Goal: Task Accomplishment & Management: Use online tool/utility

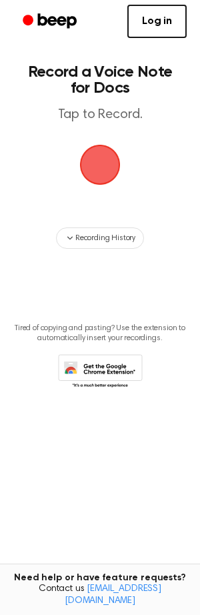
click at [102, 163] on span "button" at bounding box center [99, 164] width 49 height 49
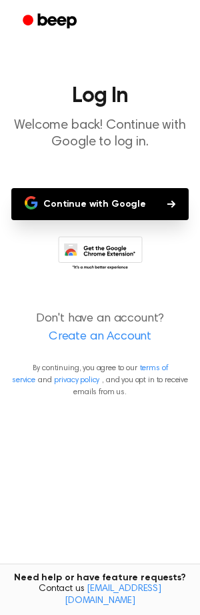
click at [84, 197] on button "Continue with Google" at bounding box center [99, 204] width 177 height 32
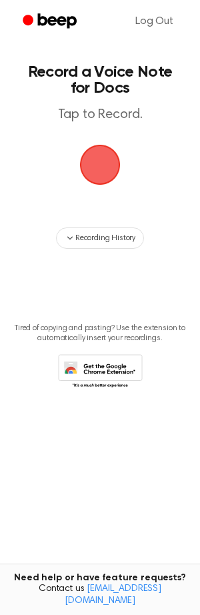
click at [99, 163] on span "button" at bounding box center [100, 165] width 41 height 41
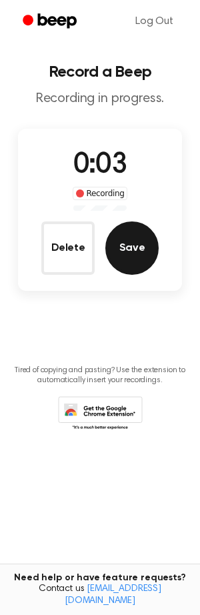
click at [145, 254] on button "Save" at bounding box center [131, 247] width 53 height 53
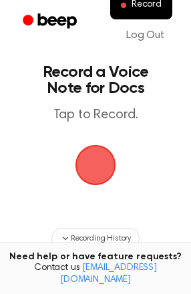
click at [95, 175] on span "button" at bounding box center [95, 164] width 45 height 45
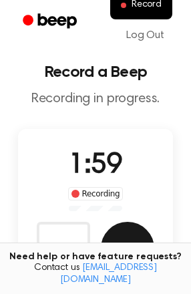
click at [131, 236] on button "Save" at bounding box center [127, 247] width 53 height 53
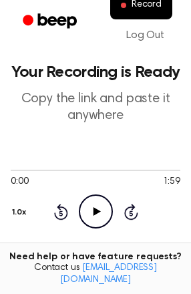
click at [91, 202] on icon "Play Audio" at bounding box center [96, 211] width 34 height 34
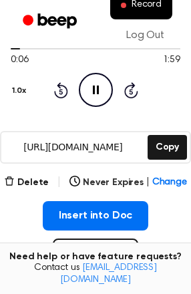
scroll to position [117, 0]
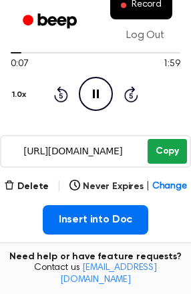
click at [168, 151] on button "Copy" at bounding box center [166, 151] width 39 height 25
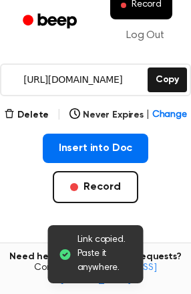
scroll to position [187, 0]
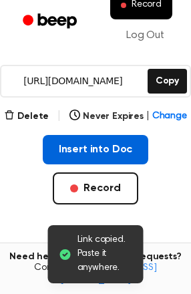
click at [81, 155] on button "Insert into Doc" at bounding box center [96, 149] width 106 height 29
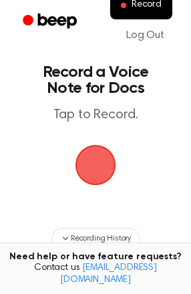
click at [100, 167] on span "button" at bounding box center [96, 165] width 62 height 62
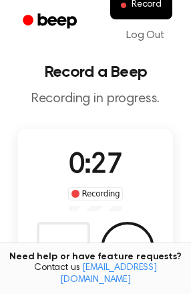
click at [65, 255] on div "Need help or have feature requests? Contact us support@beepaudio.com" at bounding box center [95, 268] width 191 height 52
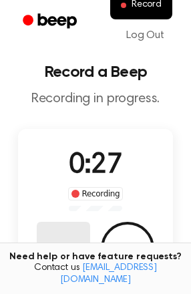
click at [63, 247] on button "Delete" at bounding box center [63, 247] width 53 height 53
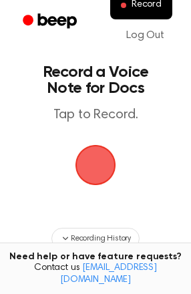
click at [91, 166] on span "button" at bounding box center [95, 164] width 65 height 65
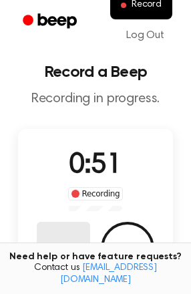
click at [51, 229] on button "Delete" at bounding box center [63, 247] width 53 height 53
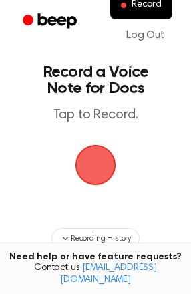
click at [95, 164] on span "button" at bounding box center [95, 164] width 65 height 65
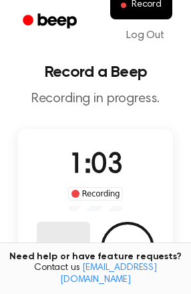
click at [66, 223] on button "Delete" at bounding box center [63, 247] width 53 height 53
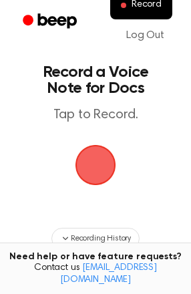
click at [93, 162] on span "button" at bounding box center [95, 165] width 72 height 72
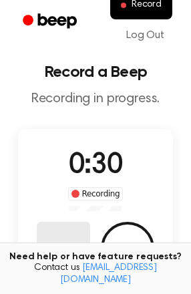
click at [67, 235] on button "Delete" at bounding box center [63, 247] width 53 height 53
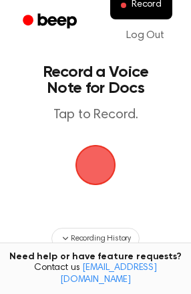
click at [102, 141] on span "button" at bounding box center [95, 164] width 73 height 73
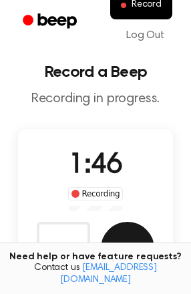
click at [103, 246] on button "Save" at bounding box center [127, 247] width 53 height 53
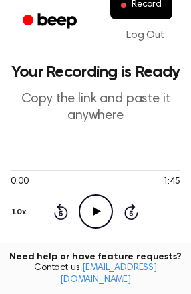
click at [105, 218] on icon "Play Audio" at bounding box center [96, 211] width 34 height 34
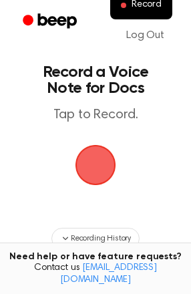
click at [89, 167] on span "button" at bounding box center [95, 164] width 49 height 49
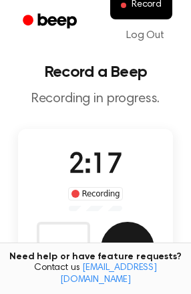
click at [125, 233] on button "Save" at bounding box center [127, 247] width 53 height 53
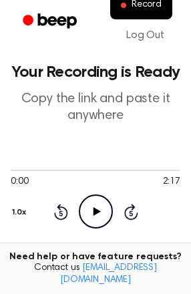
click at [97, 205] on icon "Play Audio" at bounding box center [96, 211] width 34 height 34
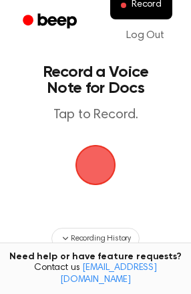
click at [94, 164] on span "button" at bounding box center [95, 165] width 41 height 41
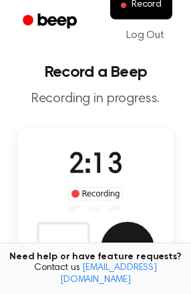
click at [131, 233] on button "Save" at bounding box center [127, 247] width 53 height 53
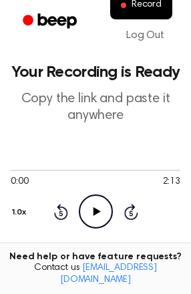
click at [94, 215] on icon "Play Audio" at bounding box center [96, 211] width 34 height 34
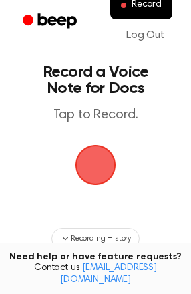
click at [103, 163] on span "button" at bounding box center [95, 164] width 37 height 37
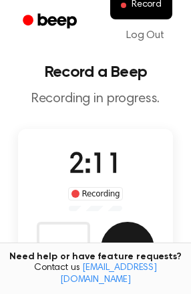
click at [135, 244] on button "Save" at bounding box center [127, 247] width 53 height 53
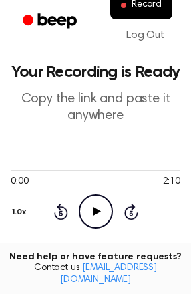
click at [80, 231] on div "0:00 2:10 1.0x Rewind 5 seconds Play Audio Skip 5 seconds" at bounding box center [95, 195] width 169 height 101
click at [93, 215] on icon "Play Audio" at bounding box center [96, 211] width 34 height 34
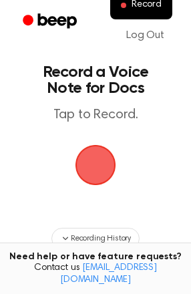
click at [95, 156] on span "button" at bounding box center [94, 164] width 51 height 51
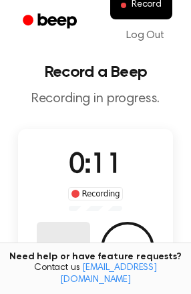
click at [65, 223] on button "Delete" at bounding box center [63, 247] width 53 height 53
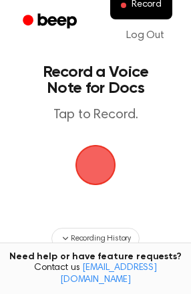
click at [95, 173] on span "button" at bounding box center [95, 164] width 43 height 43
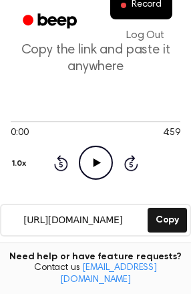
scroll to position [38, 0]
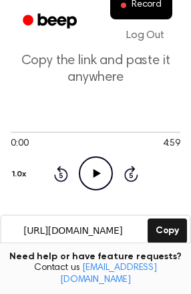
click at [98, 171] on icon "Play Audio" at bounding box center [96, 173] width 34 height 34
click at [157, 132] on div at bounding box center [95, 131] width 169 height 1
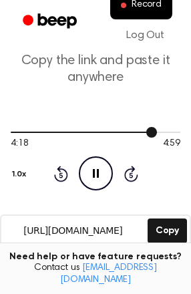
click at [171, 129] on div at bounding box center [95, 131] width 169 height 11
click at [175, 129] on div at bounding box center [95, 131] width 169 height 11
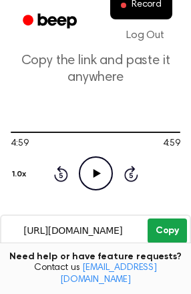
click at [167, 233] on button "Copy" at bounding box center [166, 230] width 39 height 25
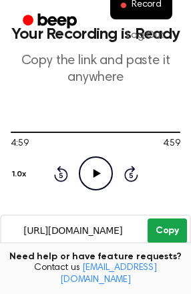
scroll to position [0, 0]
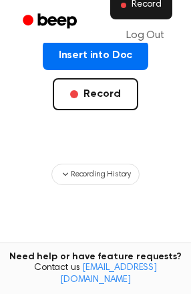
click at [148, 1] on span "Record" at bounding box center [146, 5] width 30 height 12
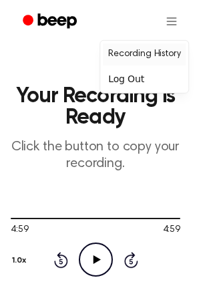
click at [143, 56] on link "Recording History" at bounding box center [144, 54] width 83 height 22
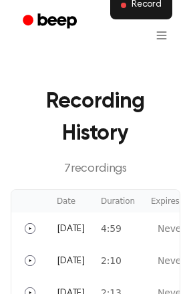
click at [147, 7] on span "Record" at bounding box center [146, 5] width 30 height 12
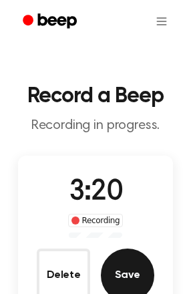
click at [117, 268] on button "Save" at bounding box center [127, 274] width 53 height 53
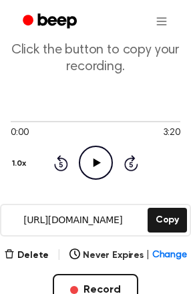
scroll to position [103, 0]
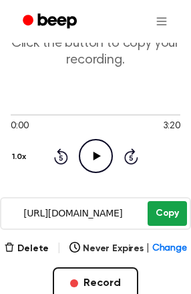
click at [178, 214] on button "Copy" at bounding box center [166, 213] width 39 height 25
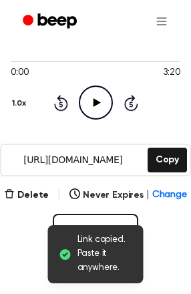
scroll to position [0, 0]
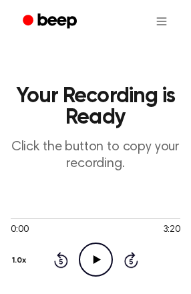
click at [91, 244] on icon "Play Audio" at bounding box center [96, 259] width 34 height 34
click at [94, 266] on icon "Pause Audio" at bounding box center [96, 259] width 34 height 34
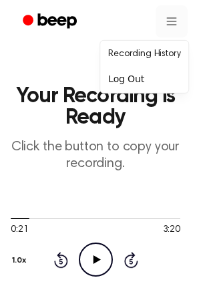
click at [139, 57] on link "Recording History" at bounding box center [144, 54] width 83 height 22
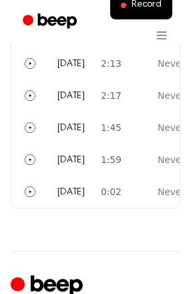
scroll to position [258, 0]
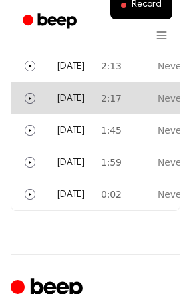
click at [84, 101] on td "Today" at bounding box center [71, 98] width 44 height 32
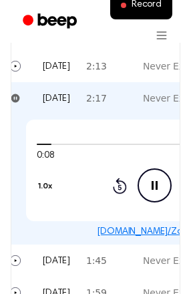
scroll to position [0, 11]
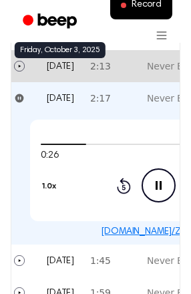
click at [64, 65] on span "Today" at bounding box center [60, 66] width 28 height 9
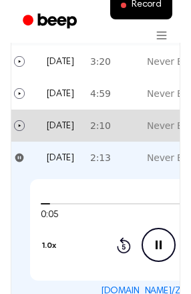
scroll to position [163, 0]
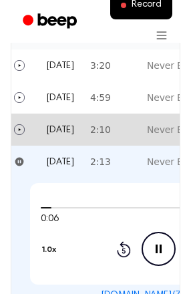
click at [109, 123] on td "2:10" at bounding box center [107, 129] width 50 height 32
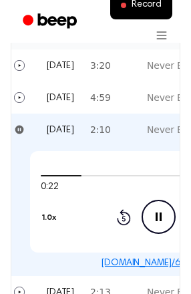
click at [126, 262] on link "beep.audio/6a4uKOA" at bounding box center [158, 262] width 115 height 9
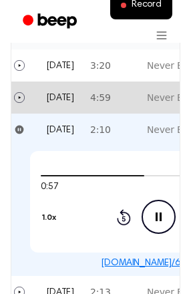
click at [82, 98] on td "4:59" at bounding box center [107, 97] width 50 height 32
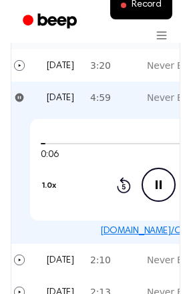
click at [149, 174] on icon "Pause Audio" at bounding box center [158, 184] width 34 height 34
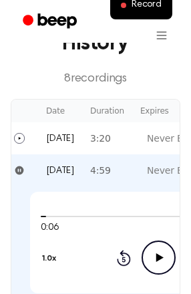
scroll to position [85, 0]
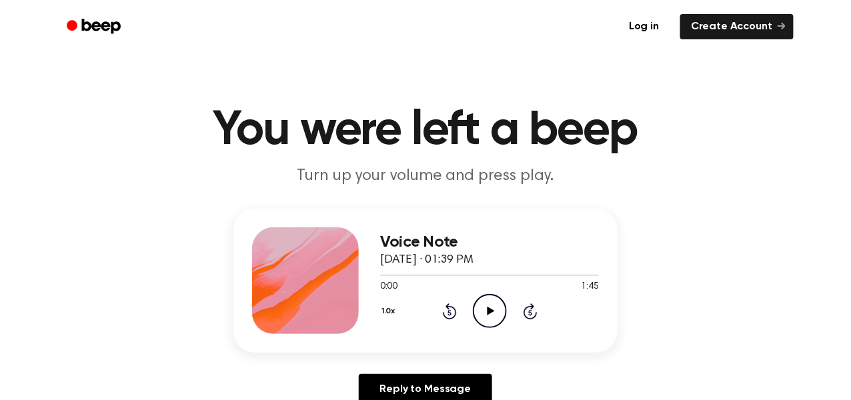
click at [488, 318] on icon "Play Audio" at bounding box center [490, 311] width 34 height 34
click at [482, 311] on icon "Play Audio" at bounding box center [490, 311] width 34 height 34
click at [498, 308] on icon "Pause Audio" at bounding box center [490, 311] width 34 height 34
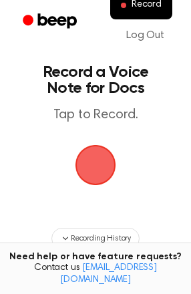
click at [92, 150] on span "button" at bounding box center [95, 165] width 48 height 48
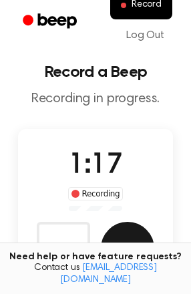
click at [121, 235] on button "Save" at bounding box center [127, 247] width 53 height 53
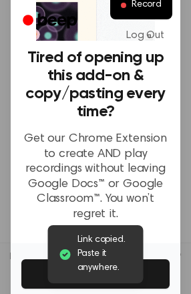
scroll to position [98, 0]
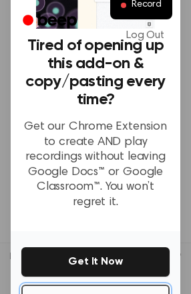
click at [115, 287] on button "No Thanks" at bounding box center [95, 298] width 148 height 29
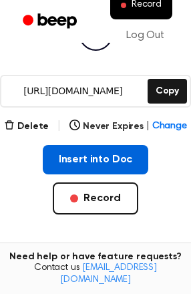
scroll to position [179, 0]
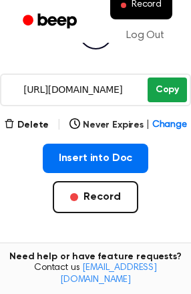
click at [169, 85] on button "Copy" at bounding box center [166, 89] width 39 height 25
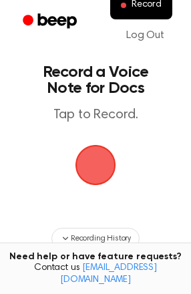
click at [90, 163] on span "button" at bounding box center [95, 165] width 41 height 41
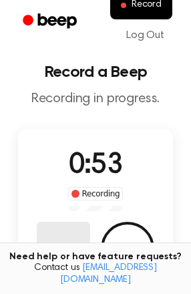
click at [64, 249] on button "Delete" at bounding box center [63, 247] width 53 height 53
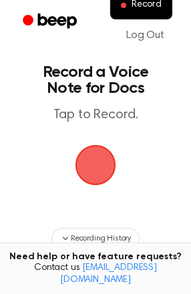
click at [95, 155] on span "button" at bounding box center [95, 164] width 45 height 45
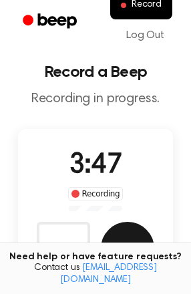
click at [127, 239] on button "Save" at bounding box center [127, 247] width 53 height 53
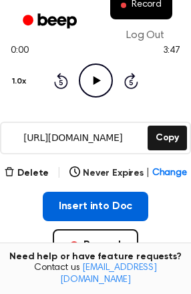
scroll to position [134, 0]
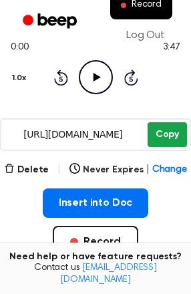
click at [181, 135] on button "Copy" at bounding box center [166, 134] width 39 height 25
